Goal: Task Accomplishment & Management: Complete application form

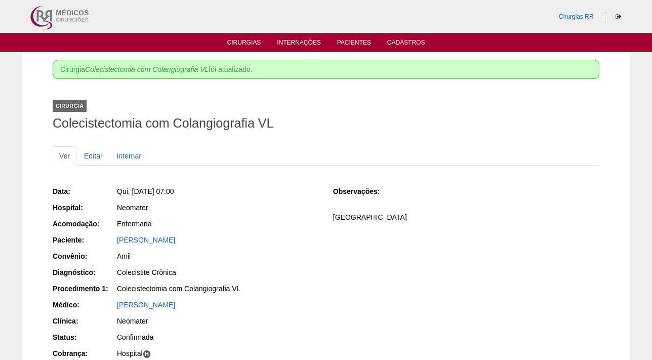
scroll to position [135, 0]
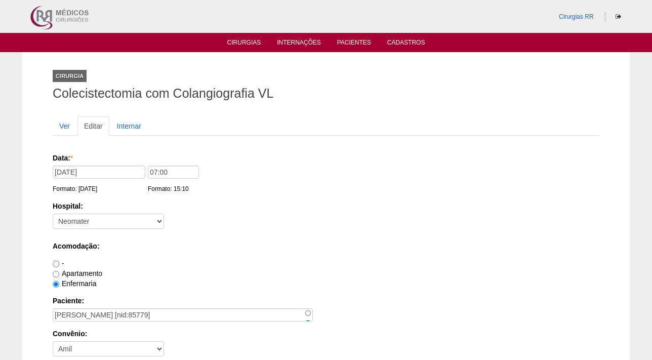
scroll to position [942, 0]
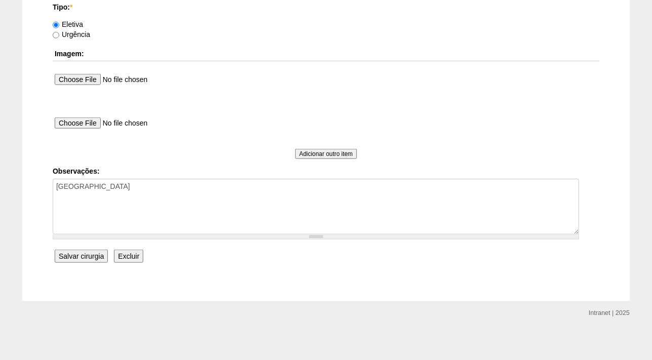
click at [81, 255] on input "Salvar cirurgia" at bounding box center [81, 255] width 53 height 13
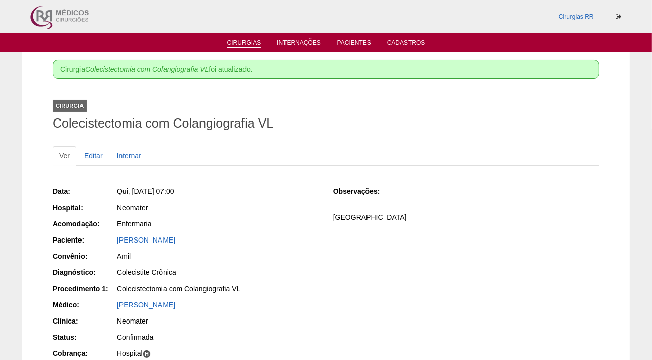
click at [242, 47] on link "Cirurgias" at bounding box center [244, 43] width 34 height 9
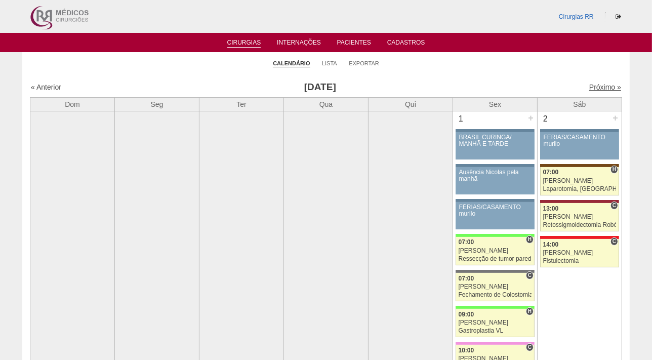
click at [592, 87] on link "Próximo »" at bounding box center [605, 87] width 32 height 8
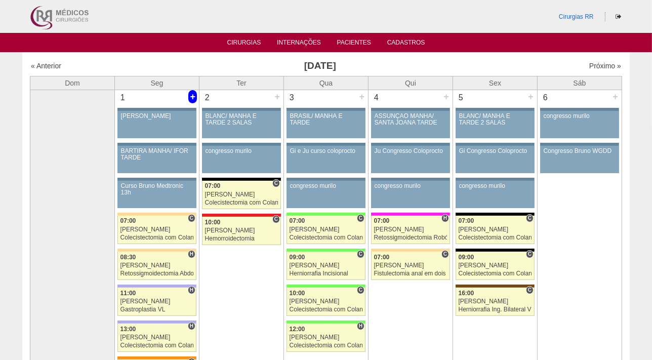
click at [191, 96] on div "+" at bounding box center [192, 96] width 9 height 13
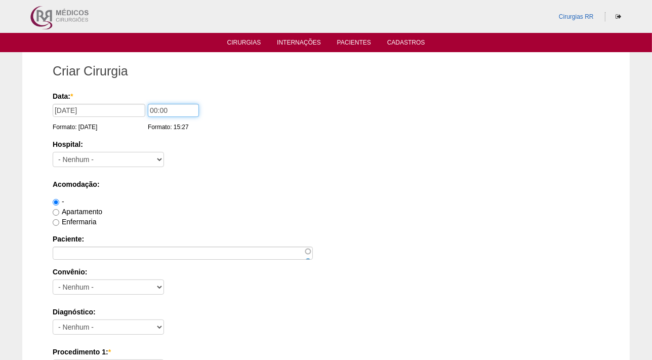
drag, startPoint x: 181, startPoint y: 111, endPoint x: 116, endPoint y: 118, distance: 65.2
click at [116, 101] on div "Data: * 01/09/2025 Formato: 11/08/2025 00:00 Formato: 15:27" at bounding box center [324, 96] width 543 height 10
type input "13:00"
click at [80, 154] on select "- Nenhum - 9 de Julho Albert Einstein Alvorada América Assunção Bartira Benefic…" at bounding box center [108, 159] width 111 height 15
select select "8"
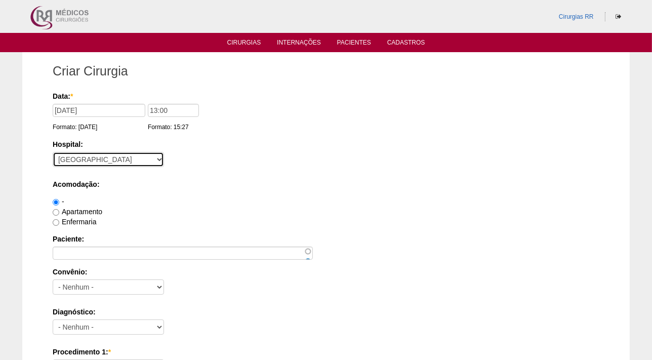
click at [53, 152] on select "- Nenhum - 9 de Julho Albert Einstein Alvorada América Assunção Bartira Benefic…" at bounding box center [108, 159] width 111 height 15
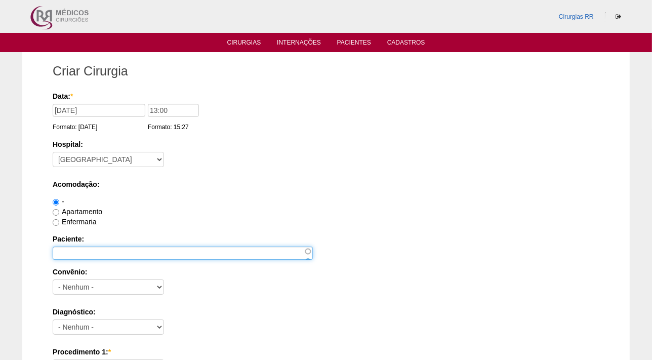
click at [81, 251] on input "Paciente:" at bounding box center [183, 252] width 260 height 13
type input "JULIANA DE BARROS SILVA"
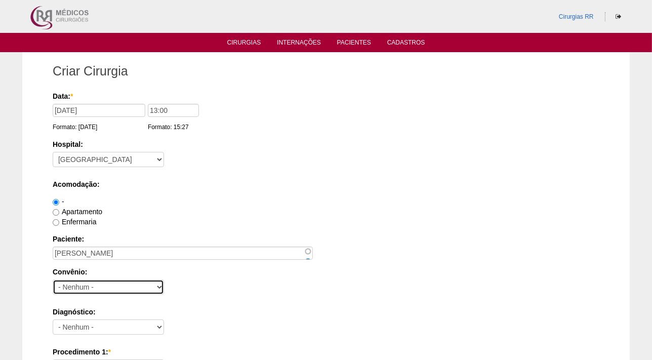
click at [96, 288] on select "- Nenhum - Abet Afresp Allianz Amil Blue Life Caasp Cabesp Caixa de Pensões Car…" at bounding box center [108, 286] width 111 height 15
select select "26"
click at [53, 279] on select "- Nenhum - Abet Afresp Allianz Amil Blue Life Caasp Cabesp Caixa de Pensões Car…" at bounding box center [108, 286] width 111 height 15
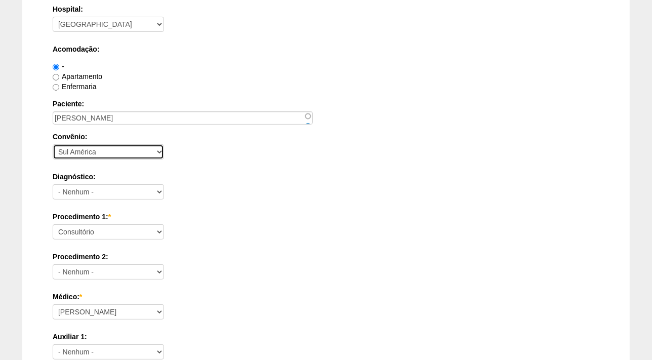
scroll to position [184, 0]
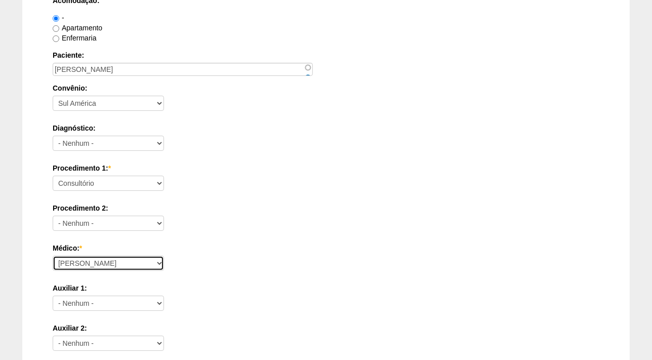
click at [77, 258] on select "Ana Paula Bruno Felipe Rossi Geraldo Igor Benevides Isabella Juliana Luiz Guilh…" at bounding box center [108, 263] width 111 height 15
select select "43"
click at [53, 256] on select "Ana Paula Bruno Felipe Rossi Geraldo Igor Benevides Isabella Juliana Luiz Guilh…" at bounding box center [108, 263] width 111 height 15
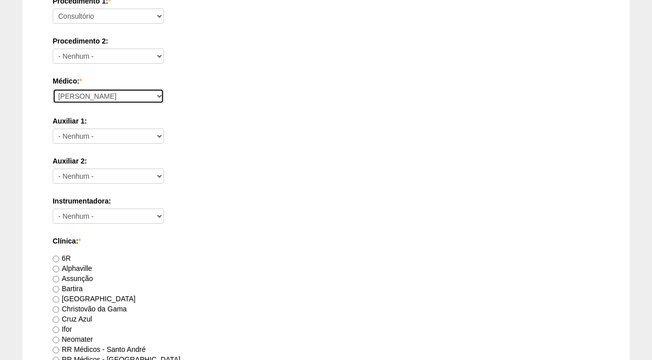
scroll to position [368, 0]
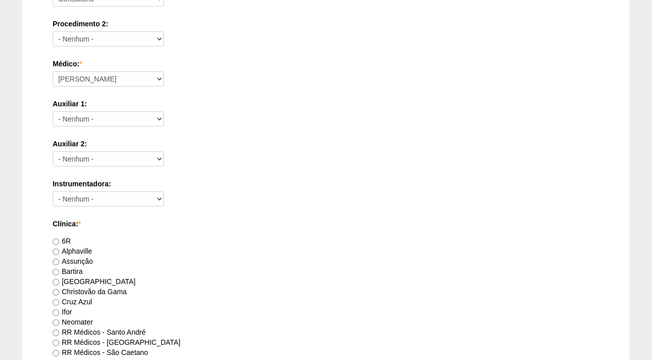
click at [73, 280] on label "[GEOGRAPHIC_DATA]" at bounding box center [94, 281] width 83 height 8
click at [59, 280] on input "[GEOGRAPHIC_DATA]" at bounding box center [56, 282] width 7 height 7
radio input "true"
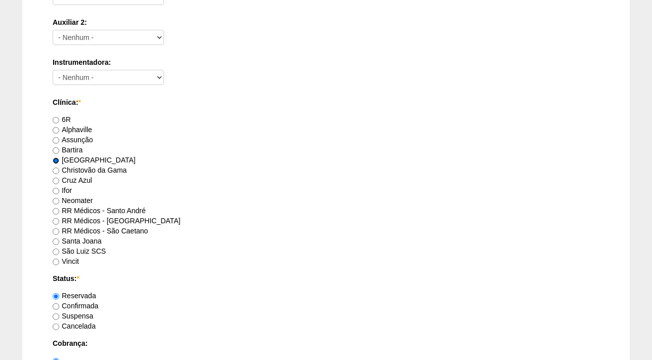
scroll to position [506, 0]
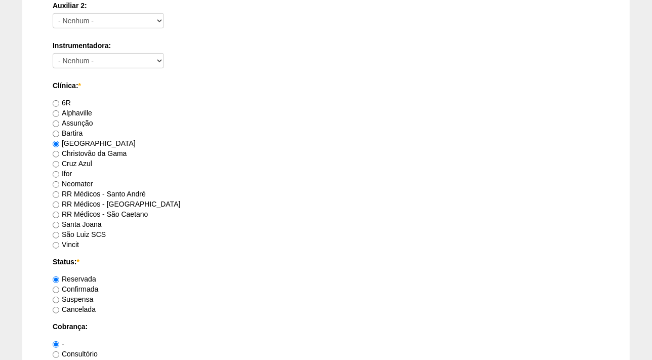
click at [83, 288] on label "Confirmada" at bounding box center [76, 289] width 46 height 8
click at [59, 288] on input "Confirmada" at bounding box center [56, 289] width 7 height 7
radio input "true"
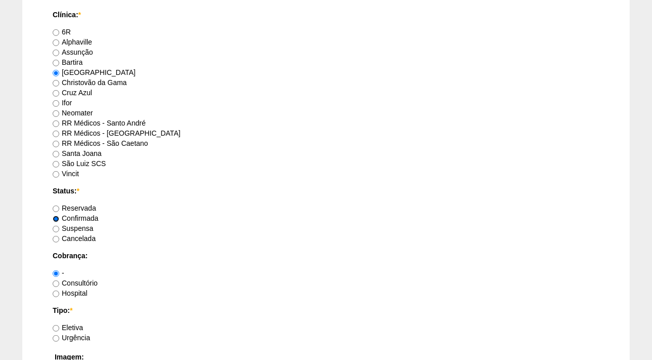
scroll to position [644, 0]
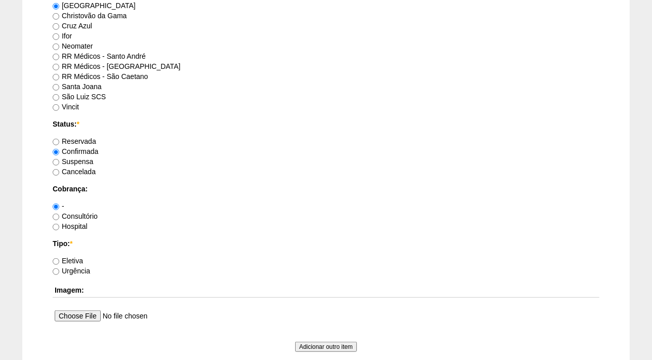
click at [68, 261] on label "Eletiva" at bounding box center [68, 261] width 30 height 8
click at [59, 261] on input "Eletiva" at bounding box center [56, 261] width 7 height 7
radio input "true"
click at [55, 225] on input "Hospital" at bounding box center [56, 227] width 7 height 7
radio input "true"
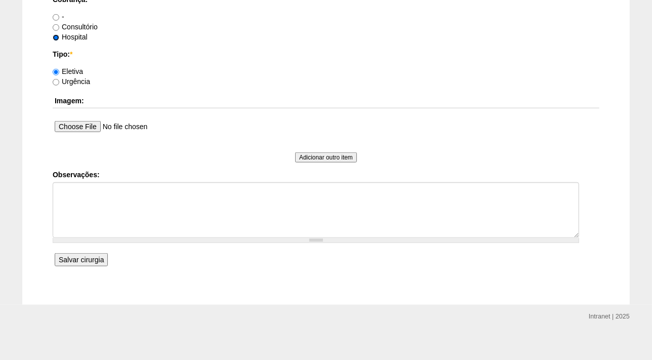
scroll to position [837, 0]
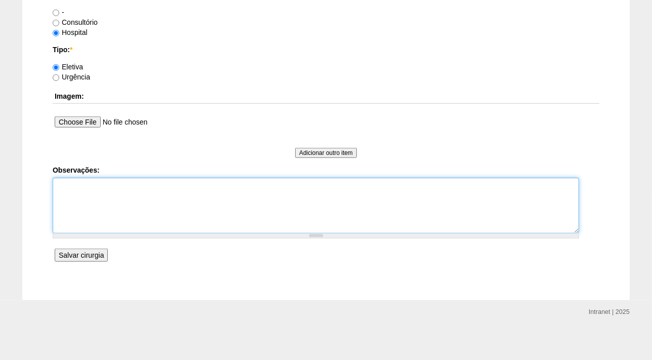
click at [87, 195] on textarea "Observações:" at bounding box center [316, 206] width 526 height 56
type textarea "CIRURGIA CONJUNTA COM DR ROGERS FATURADA HOSPITAL"
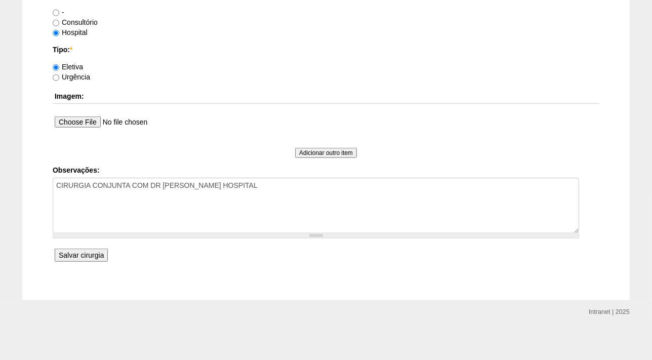
click at [78, 256] on input "Salvar cirurgia" at bounding box center [81, 254] width 53 height 13
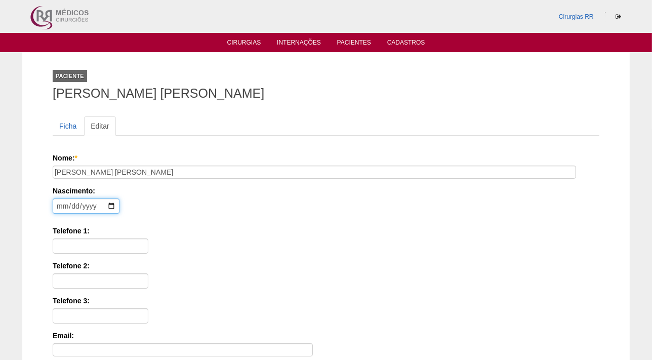
click at [56, 205] on input "date" at bounding box center [86, 205] width 67 height 15
type input "[DATE]"
click at [101, 242] on input "Telefone 1:" at bounding box center [101, 245] width 96 height 15
click at [251, 252] on div "Telefone 1:" at bounding box center [326, 240] width 546 height 28
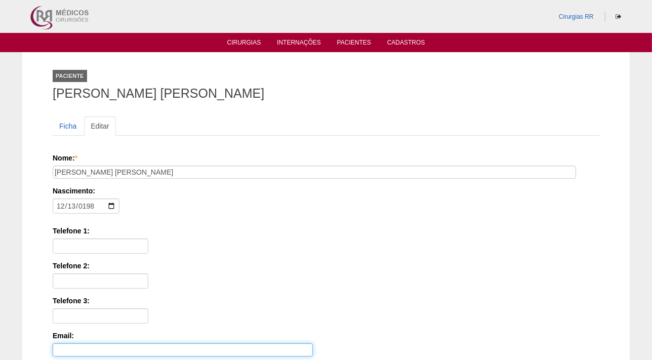
click at [71, 346] on input "Email:" at bounding box center [183, 349] width 260 height 13
paste input "rjcnsilva@gmail.com>"
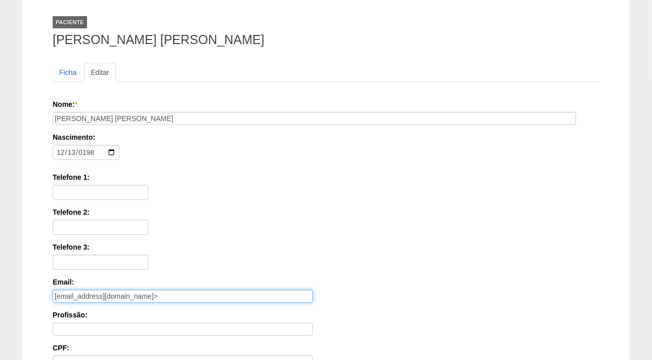
scroll to position [92, 0]
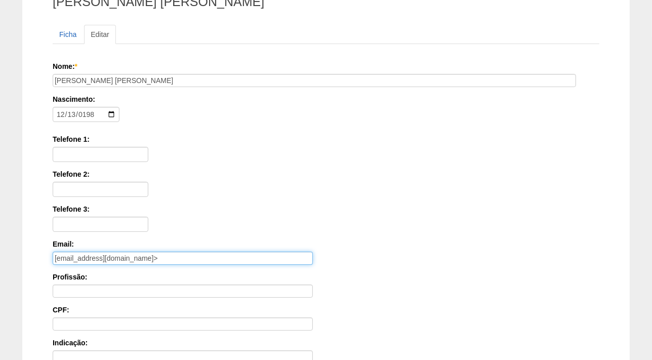
type input "rjcnsilva@gmail.com>"
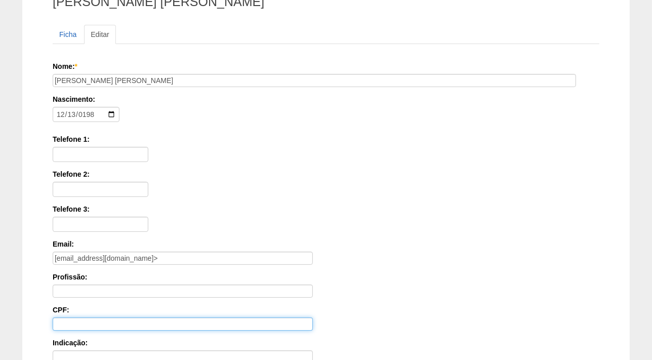
click at [86, 323] on input "CPF:" at bounding box center [183, 323] width 260 height 13
paste input "28703577880"
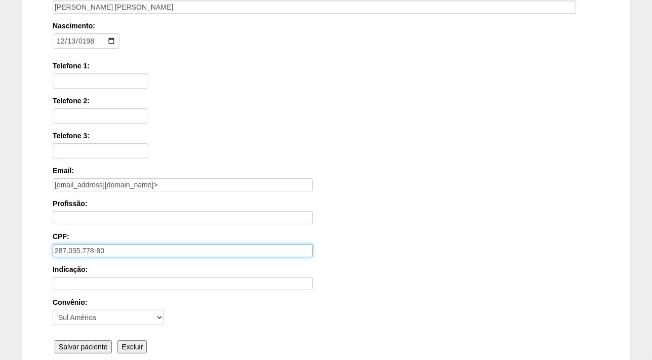
scroll to position [164, 0]
type input "287.035.778-80"
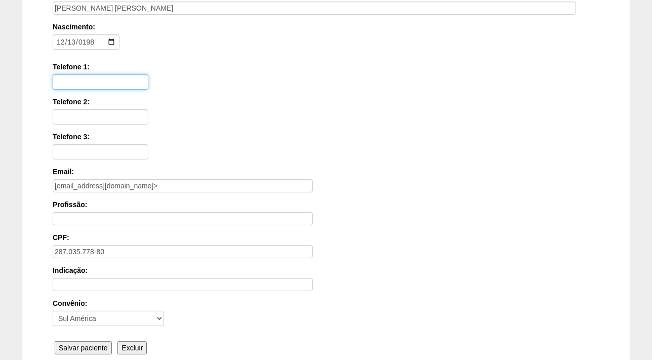
click at [103, 80] on input "Telefone 1:" at bounding box center [101, 81] width 96 height 15
paste input "11 99858-0079"
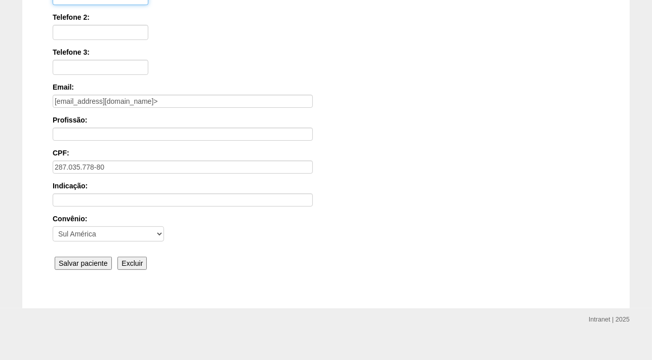
scroll to position [256, 0]
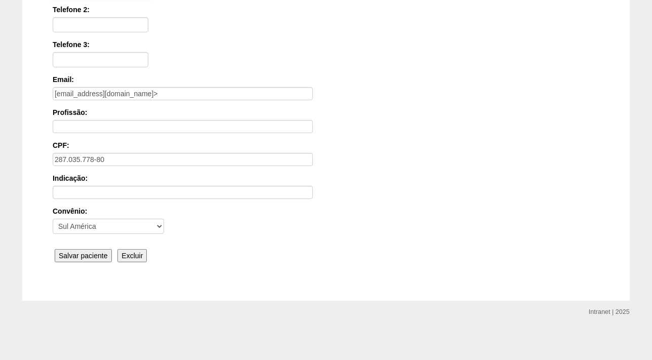
type input "11 99858-0079"
click at [81, 249] on input "Salvar paciente" at bounding box center [83, 255] width 57 height 13
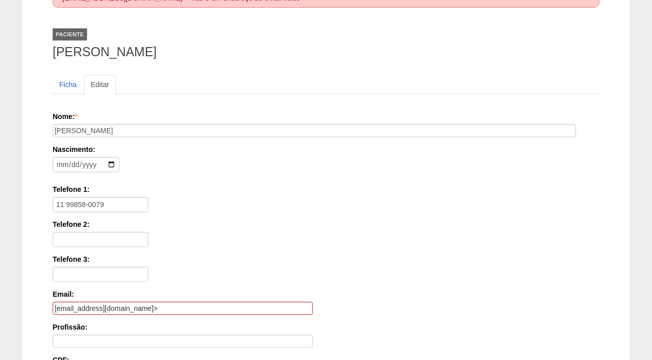
scroll to position [92, 0]
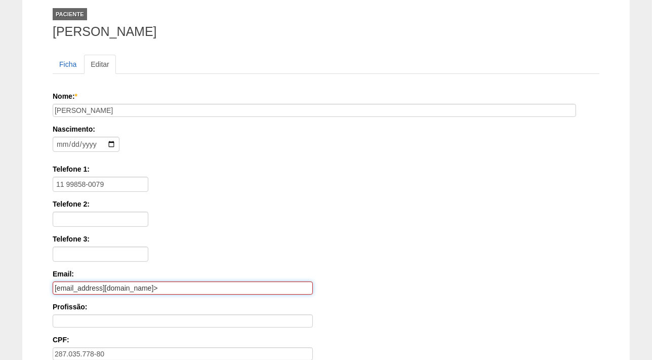
click at [134, 286] on input "[EMAIL_ADDRESS][DOMAIN_NAME]>" at bounding box center [183, 287] width 260 height 13
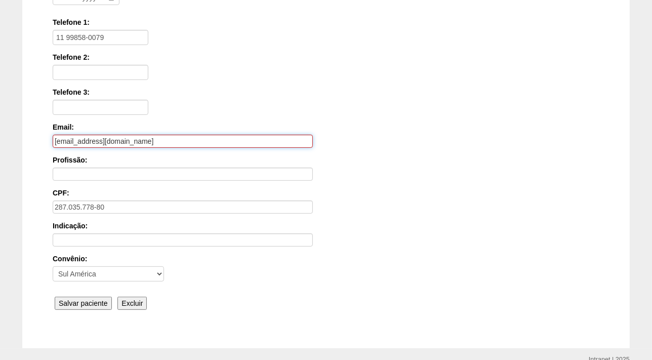
scroll to position [286, 0]
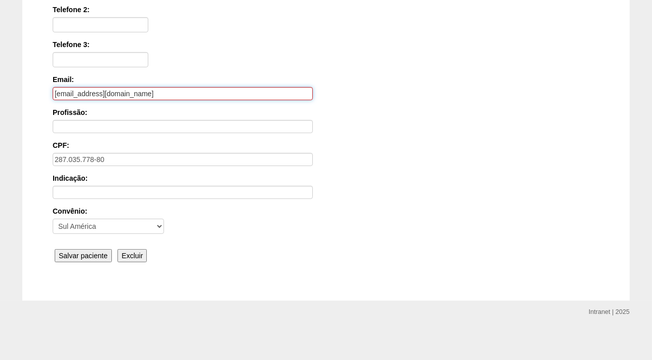
type input "rjcnsilva@gmail.com"
click at [90, 255] on input "Salvar paciente" at bounding box center [83, 255] width 57 height 13
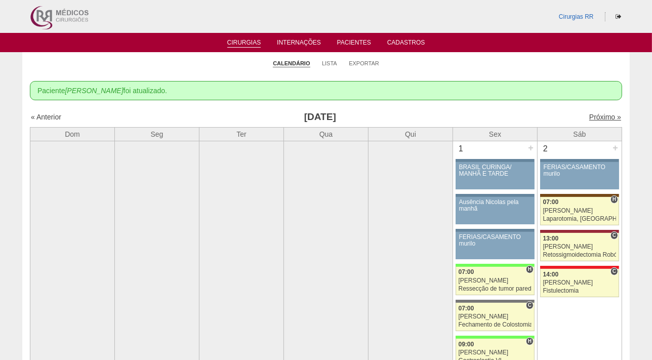
click at [594, 113] on link "Próximo »" at bounding box center [605, 117] width 32 height 8
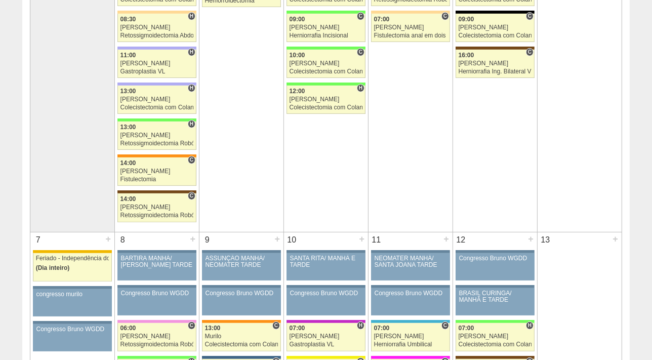
scroll to position [276, 0]
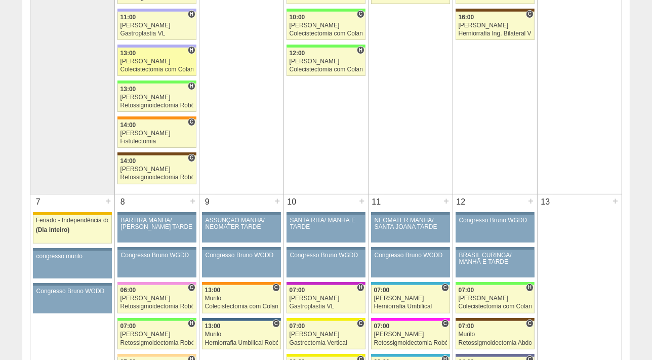
click at [150, 64] on link "87929 [PERSON_NAME] H 13:00 [PERSON_NAME] Colecistectomia com Colangiografia VL…" at bounding box center [156, 62] width 79 height 28
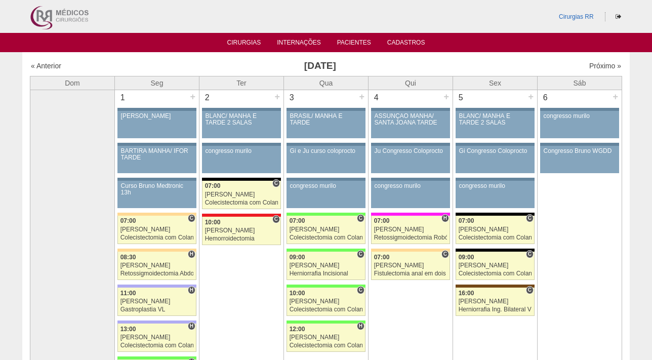
scroll to position [276, 0]
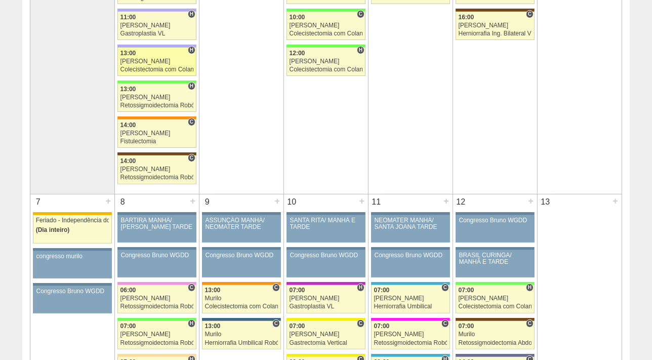
click at [132, 67] on div "Colecistectomia com Colangiografia VL" at bounding box center [156, 69] width 73 height 7
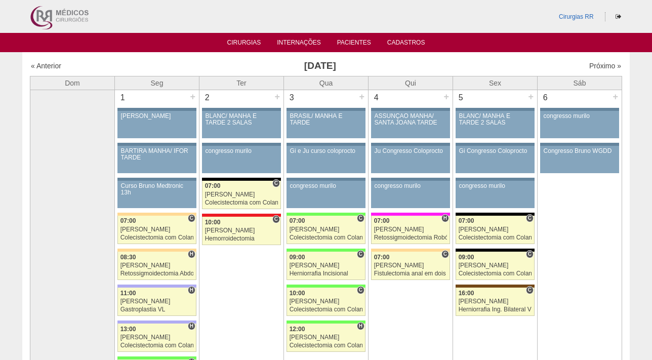
scroll to position [276, 0]
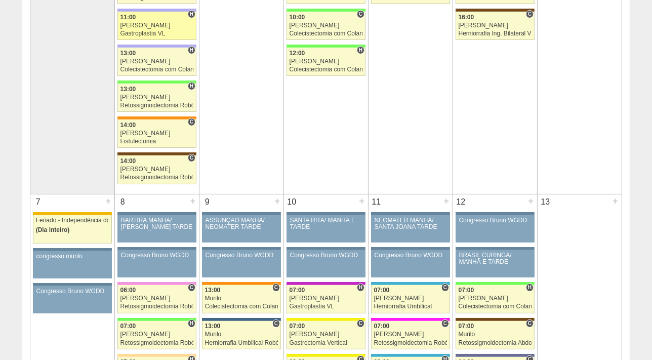
click at [147, 25] on div "[PERSON_NAME]" at bounding box center [156, 25] width 73 height 7
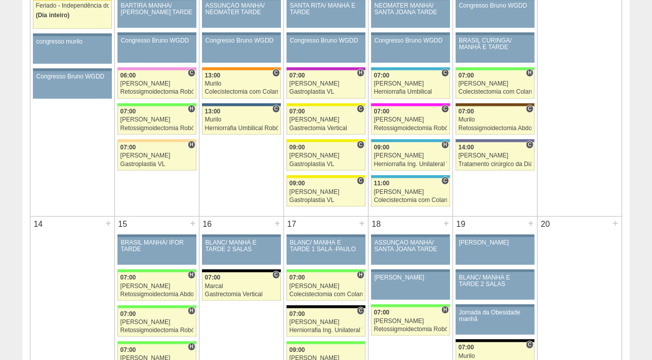
scroll to position [506, 0]
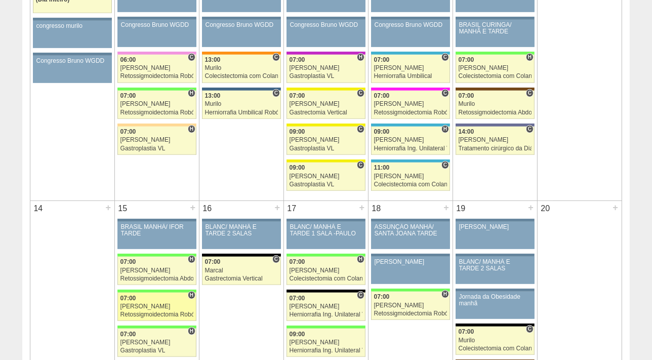
click at [154, 305] on div "[PERSON_NAME]" at bounding box center [156, 306] width 73 height 7
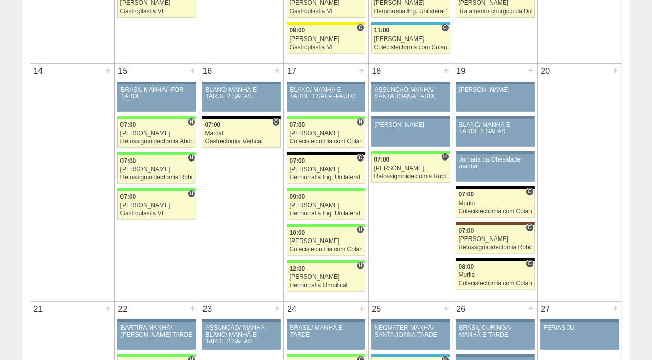
scroll to position [644, 0]
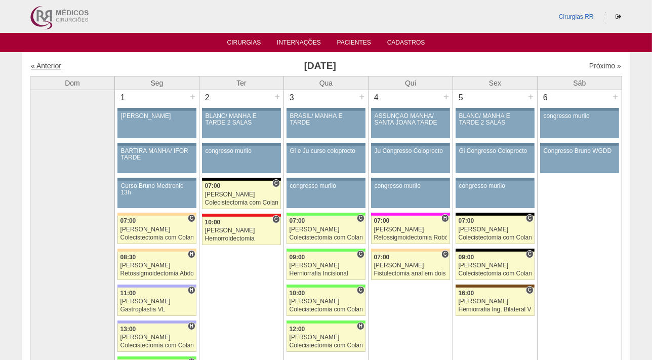
click at [40, 66] on link "« Anterior" at bounding box center [46, 66] width 30 height 8
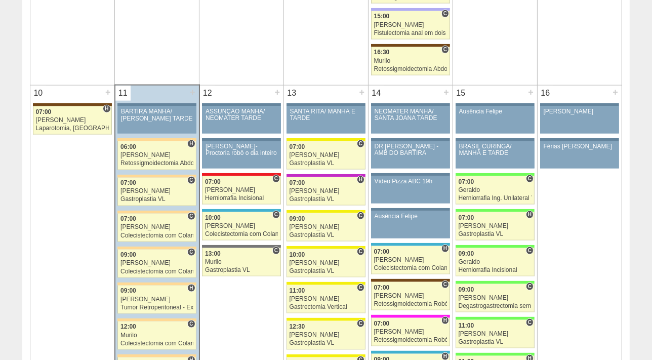
scroll to position [1242, 0]
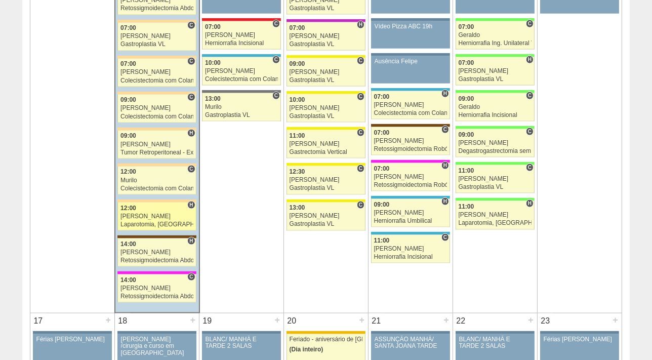
click at [160, 207] on div "12:00" at bounding box center [156, 208] width 73 height 7
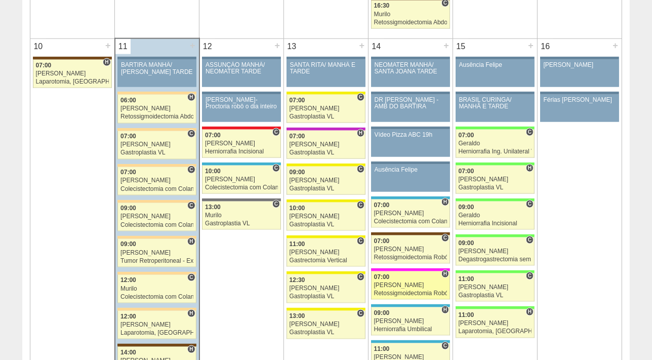
scroll to position [1150, 0]
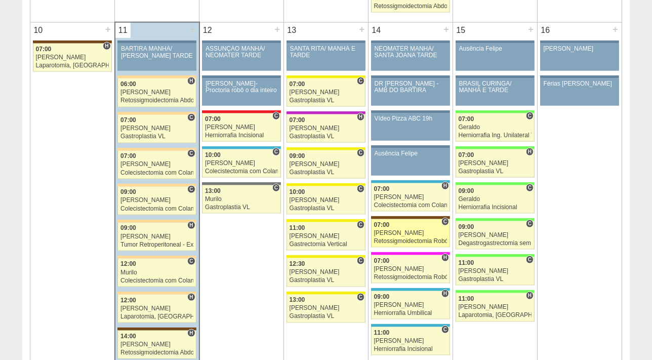
click at [400, 232] on div "[PERSON_NAME]" at bounding box center [410, 233] width 73 height 7
